Goal: Transaction & Acquisition: Book appointment/travel/reservation

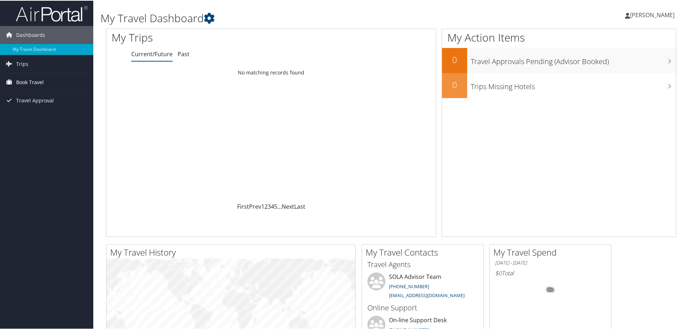
click at [27, 79] on span "Book Travel" at bounding box center [30, 82] width 28 height 18
click at [25, 105] on link "Book/Manage Online Trips" at bounding box center [46, 106] width 93 height 11
